Goal: Information Seeking & Learning: Learn about a topic

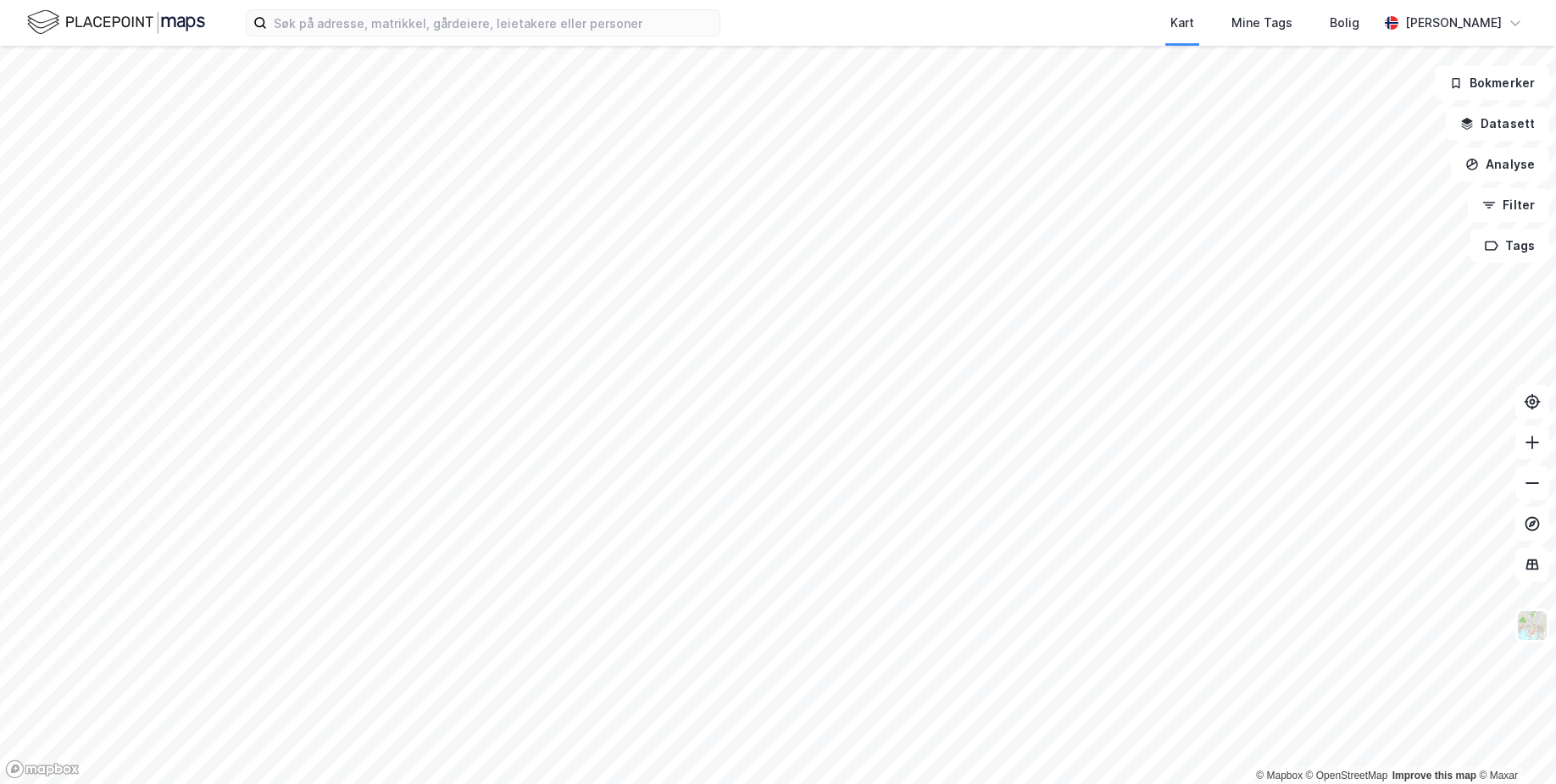
click at [867, 783] on html "Kart Mine Tags [PERSON_NAME] © Mapbox © OpenStreetMap Improve this map © Maxar …" at bounding box center [778, 392] width 1556 height 784
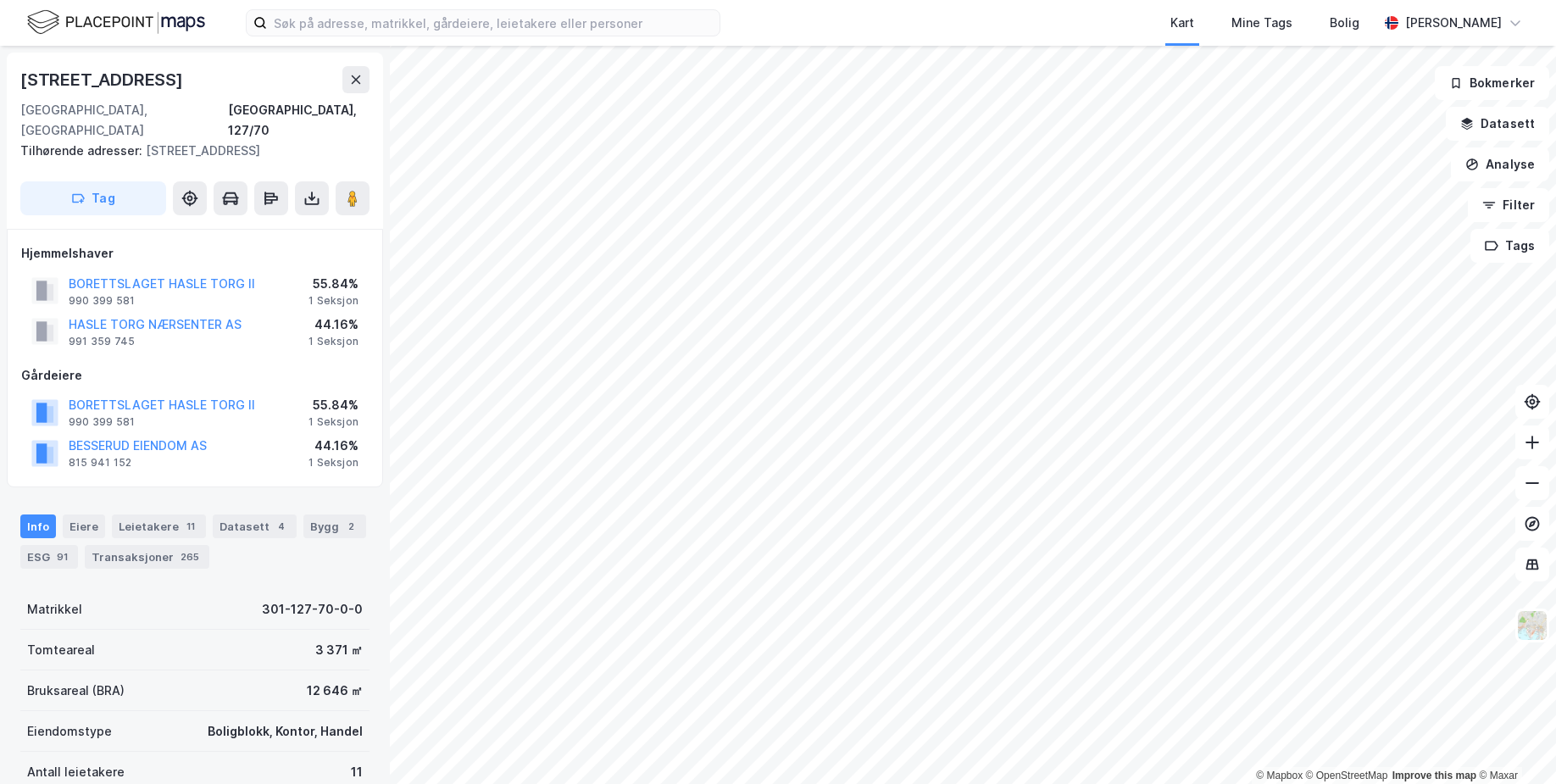
click at [362, 685] on div "© Mapbox © OpenStreetMap Improve this map © Maxar [STREET_ADDRESS], 127/70 Tilh…" at bounding box center [778, 415] width 1556 height 738
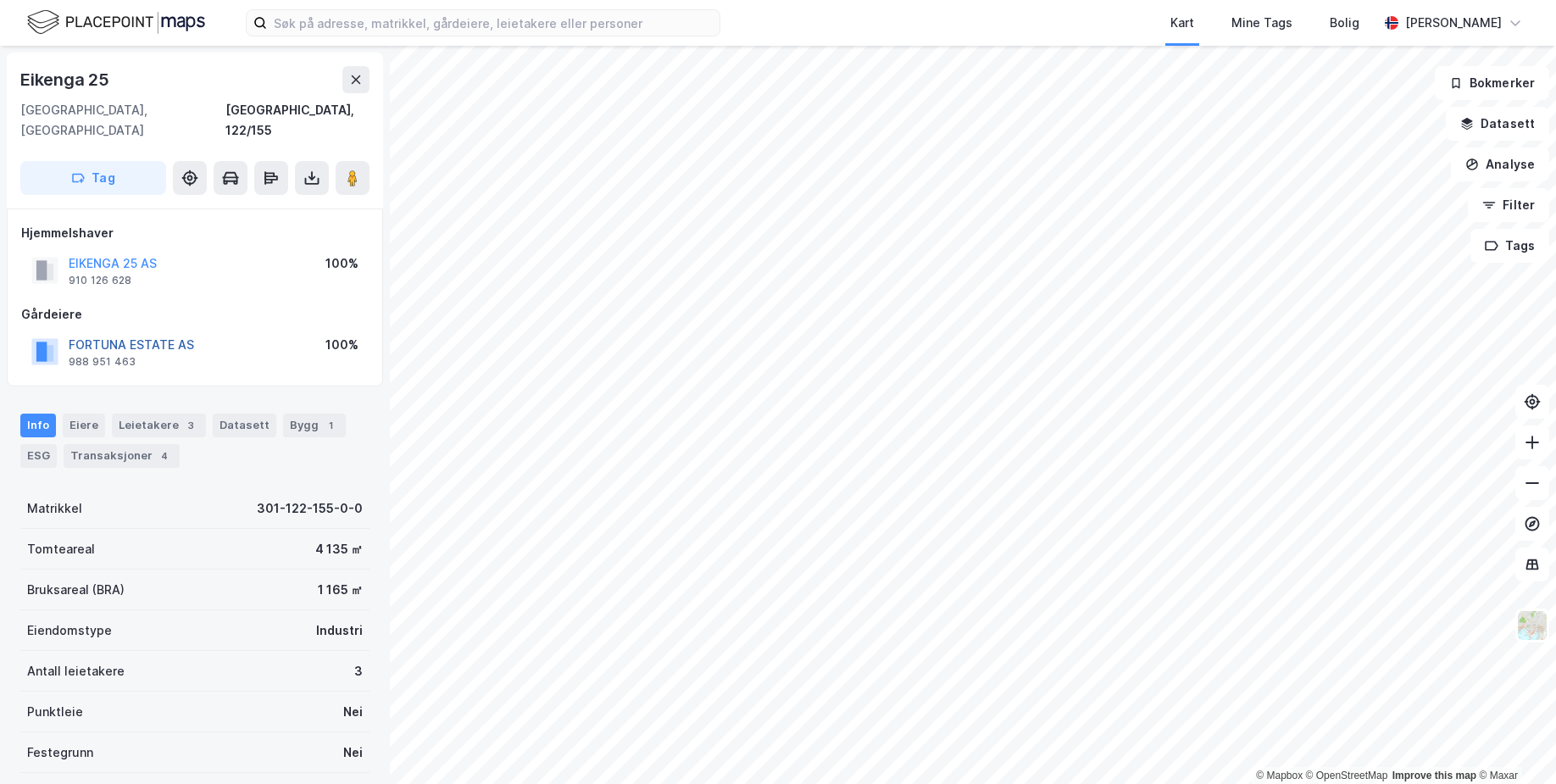
click at [0, 0] on button "FORTUNA ESTATE AS" at bounding box center [0, 0] width 0 height 0
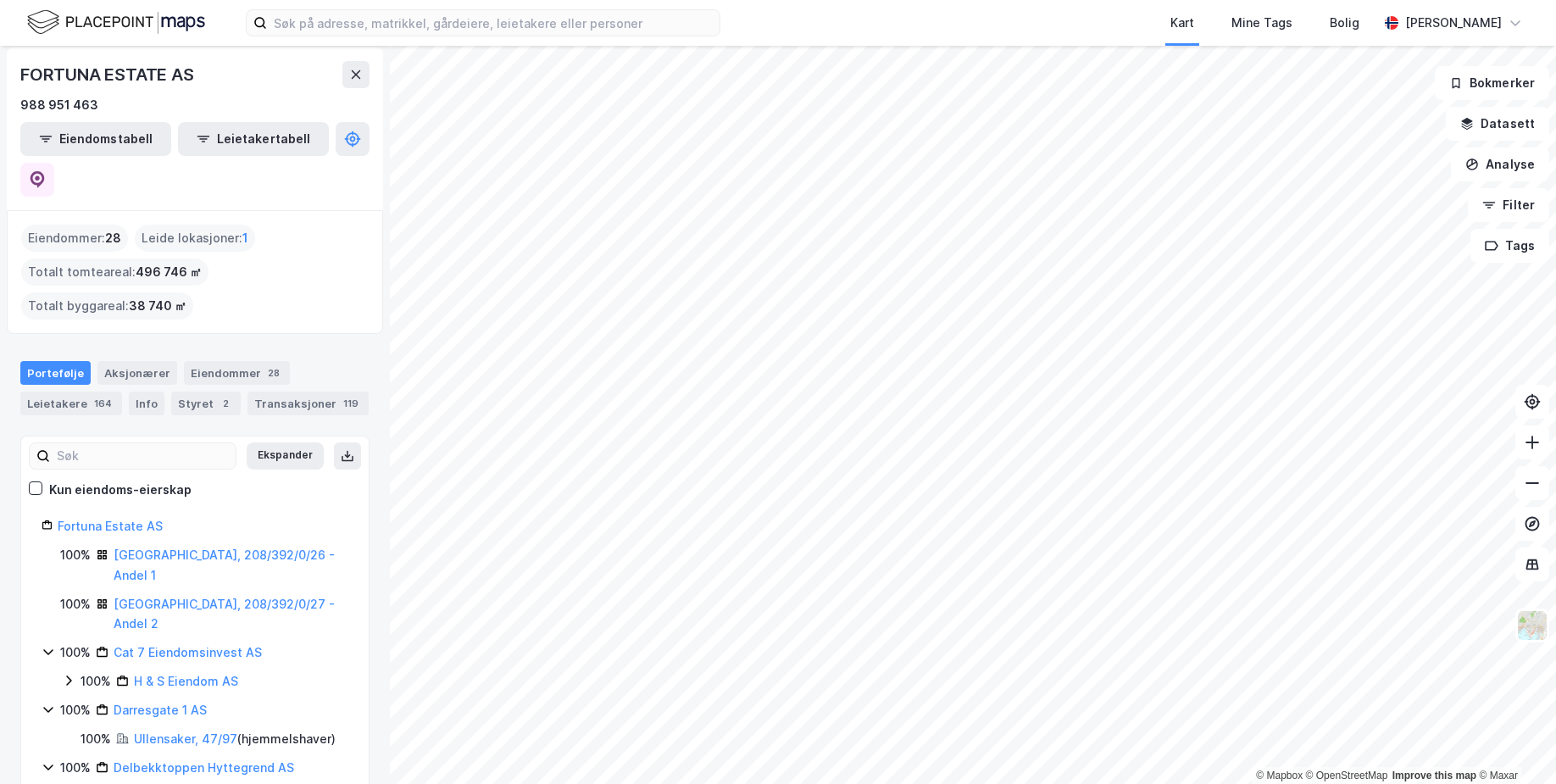
scroll to position [84, 0]
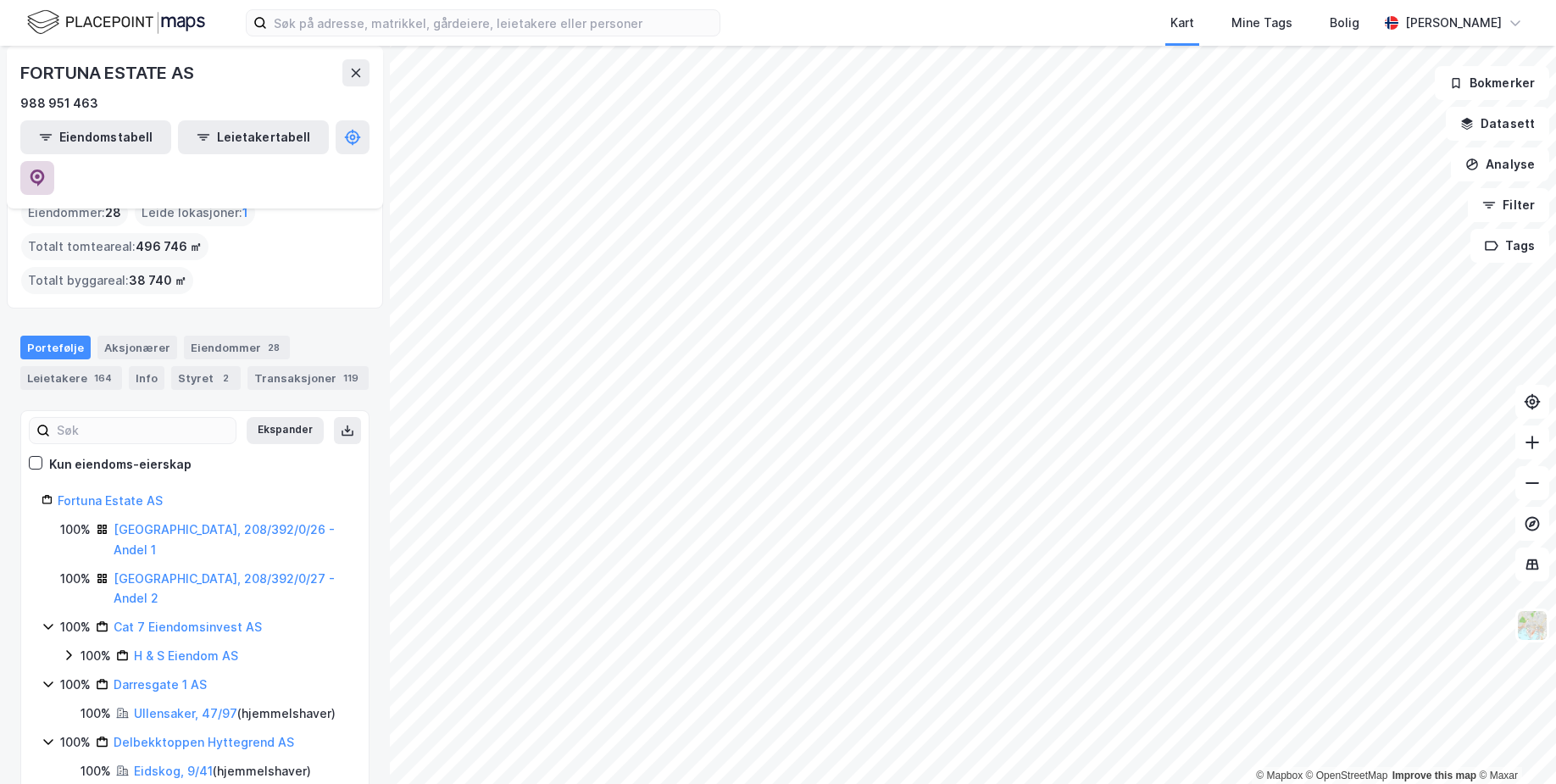
click at [46, 170] on icon at bounding box center [36, 178] width 17 height 17
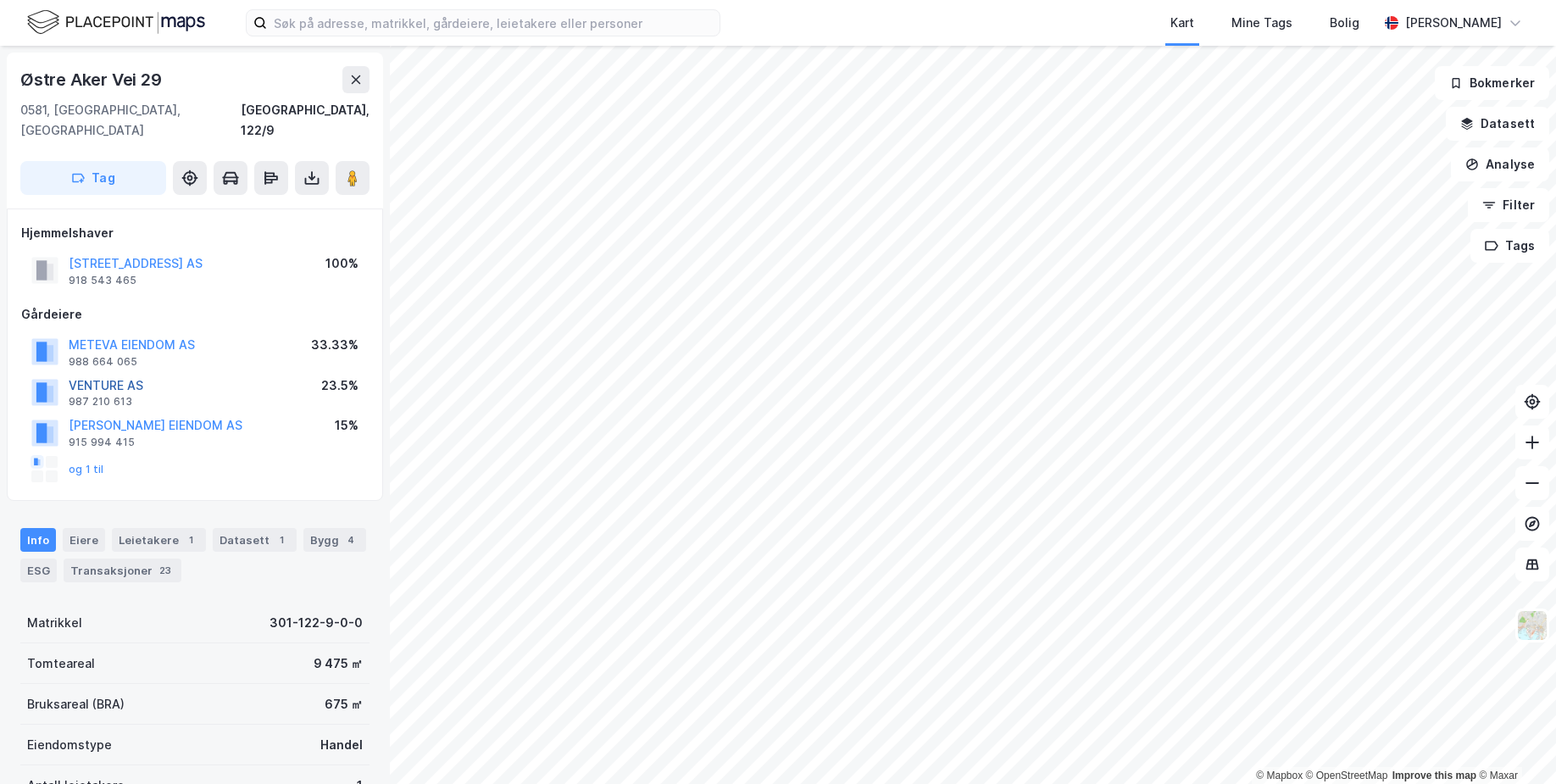
click at [0, 0] on button "VENTURE AS" at bounding box center [0, 0] width 0 height 0
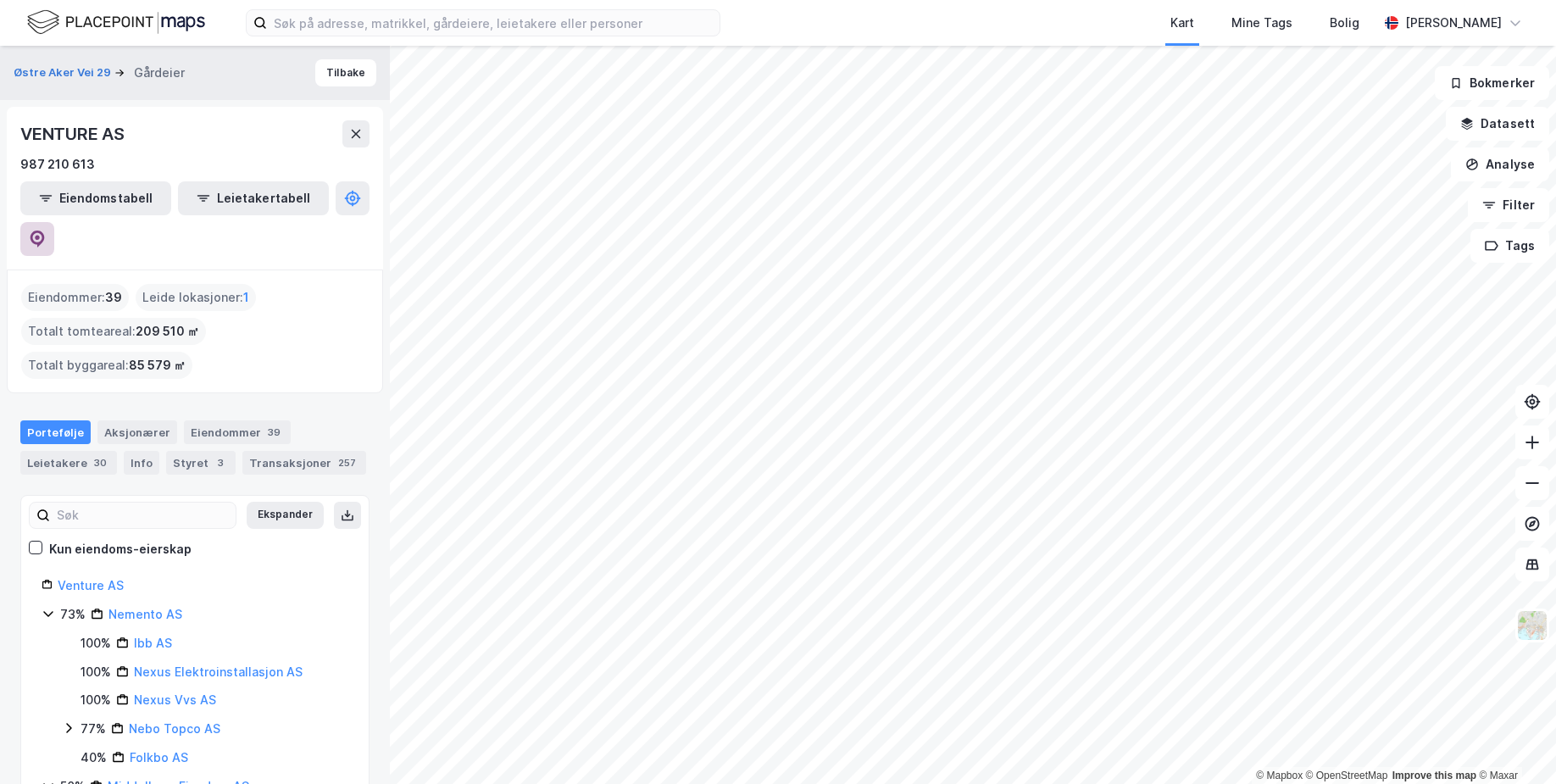
click at [46, 231] on icon at bounding box center [36, 239] width 17 height 17
